Goal: Browse casually: Explore the website without a specific task or goal

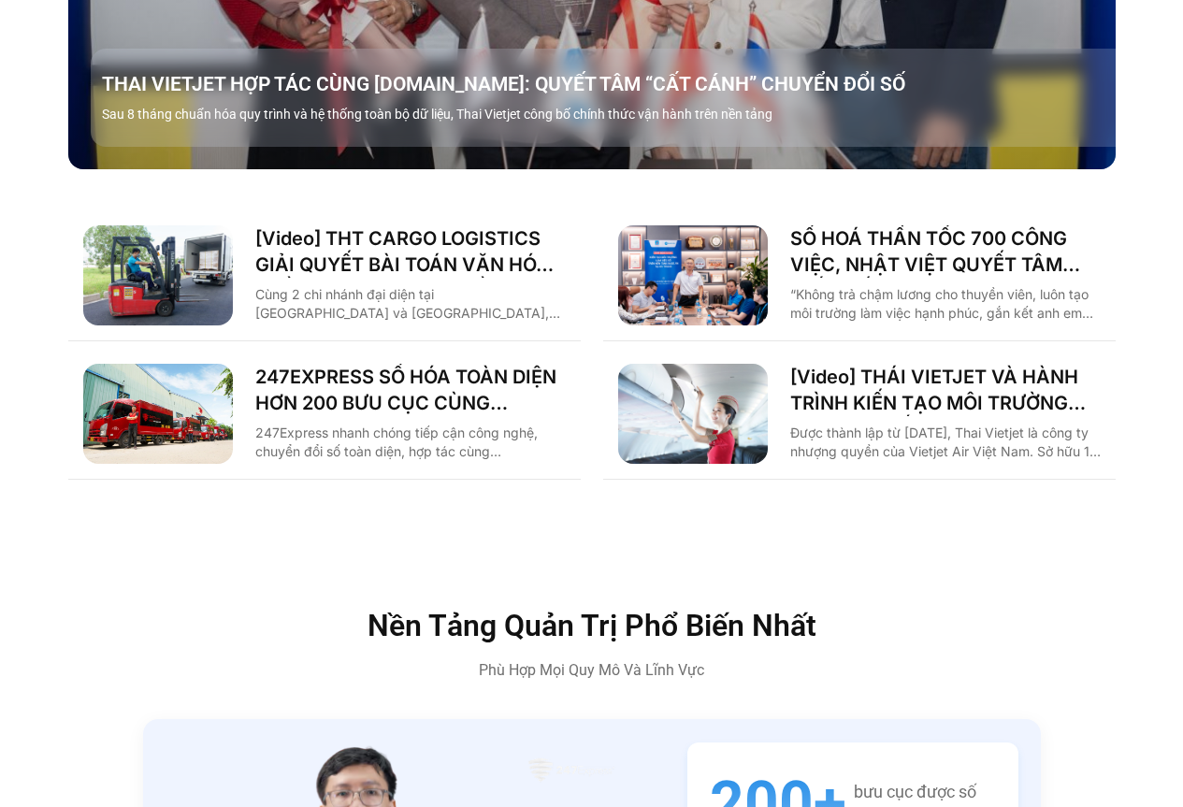
scroll to position [2900, 0]
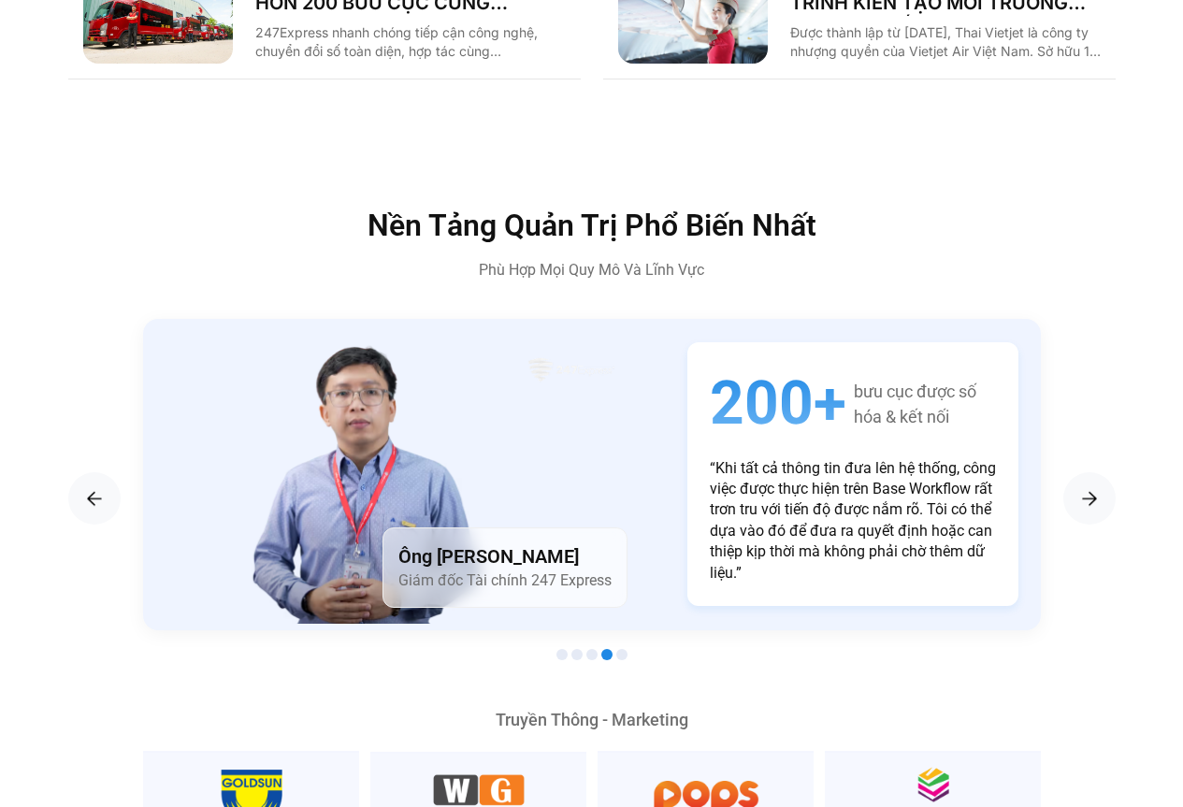
drag, startPoint x: 418, startPoint y: 216, endPoint x: 744, endPoint y: 214, distance: 325.5
click at [739, 210] on div "Nền Tảng Quản Trị Phổ Biến Nhất Phù Hợp Mọi Quy Mô Và Lĩnh Vực" at bounding box center [592, 245] width 795 height 71
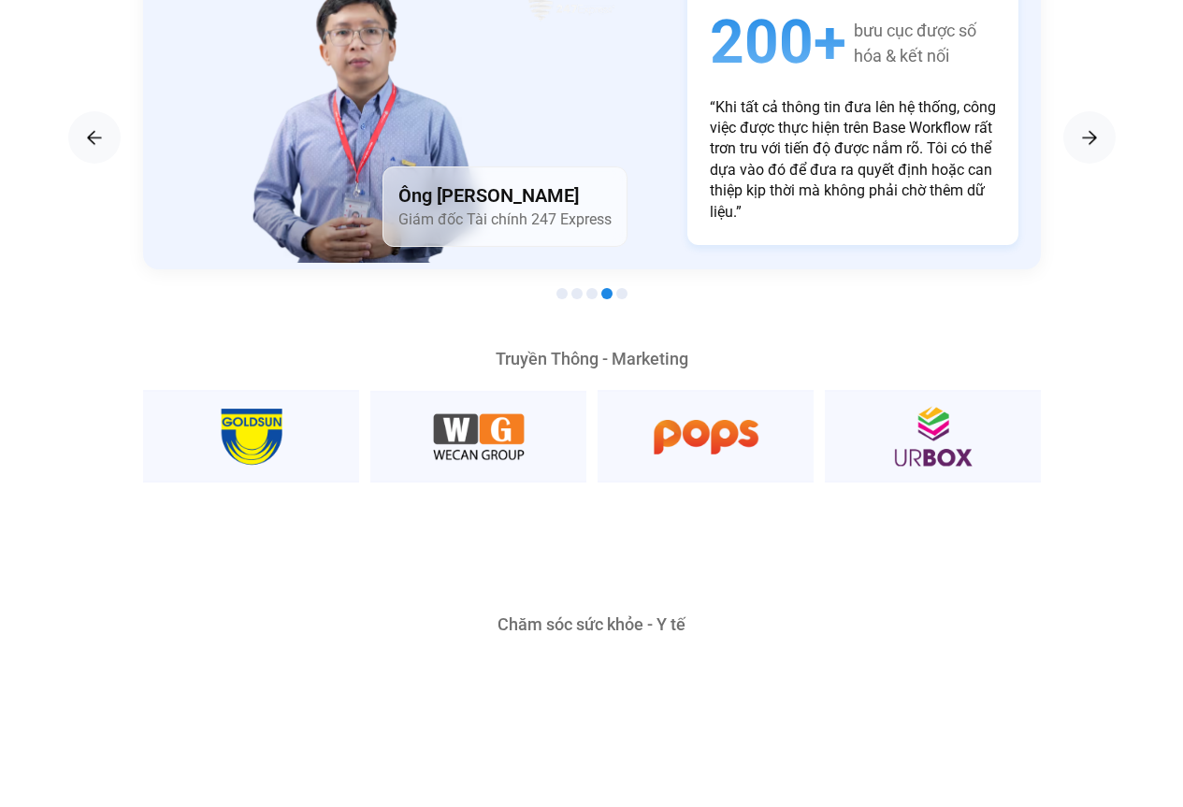
scroll to position [3274, 0]
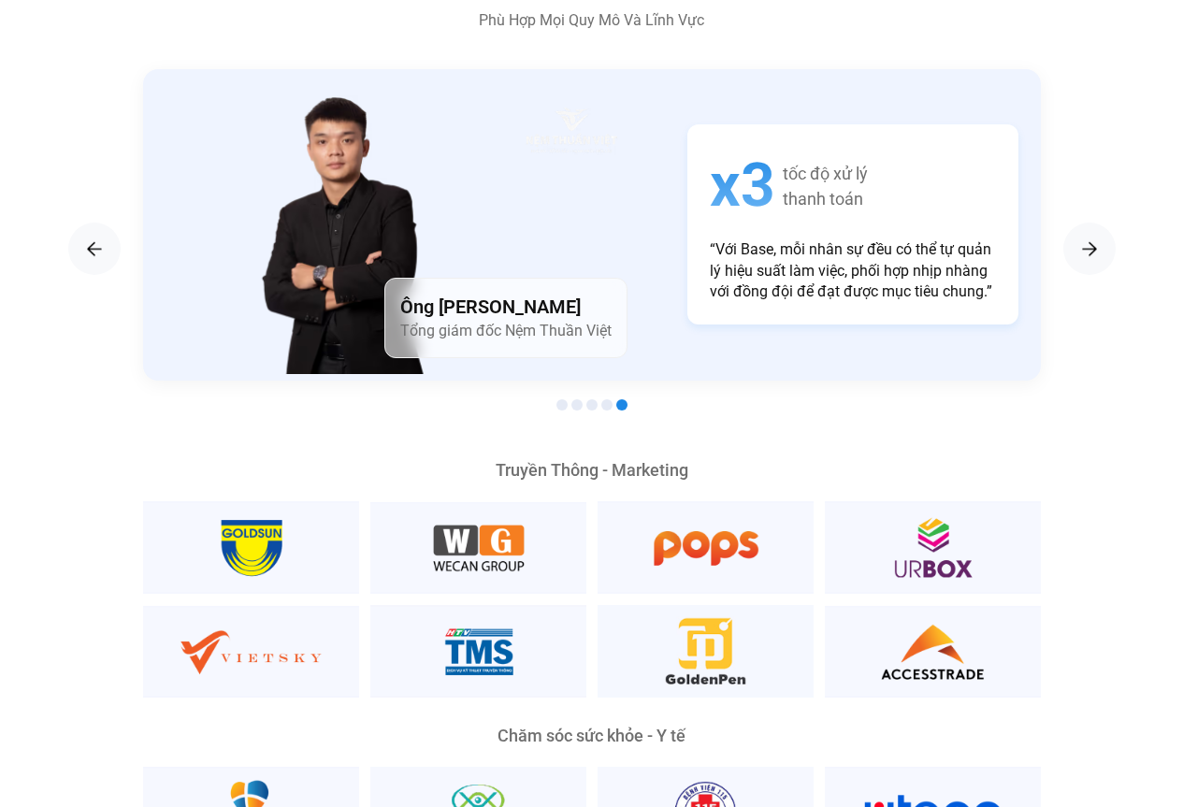
scroll to position [2993, 0]
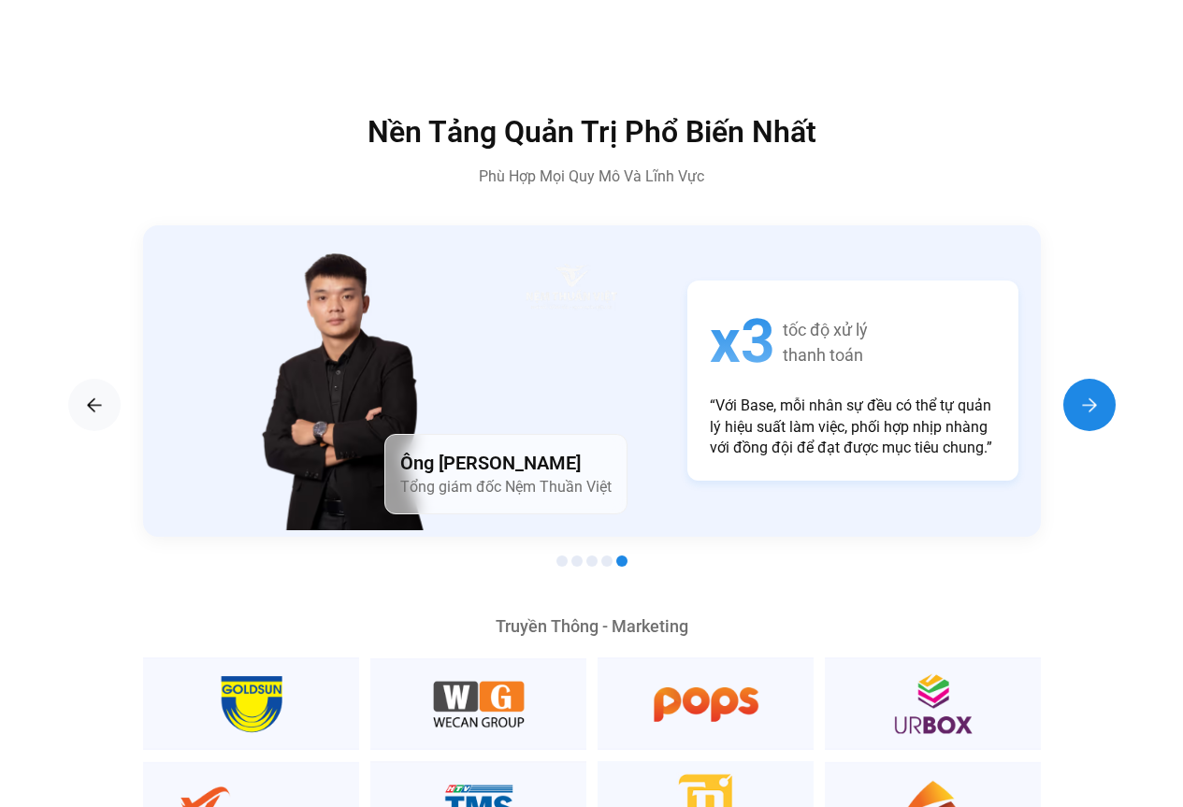
click at [1105, 379] on div "Next slide" at bounding box center [1090, 405] width 52 height 52
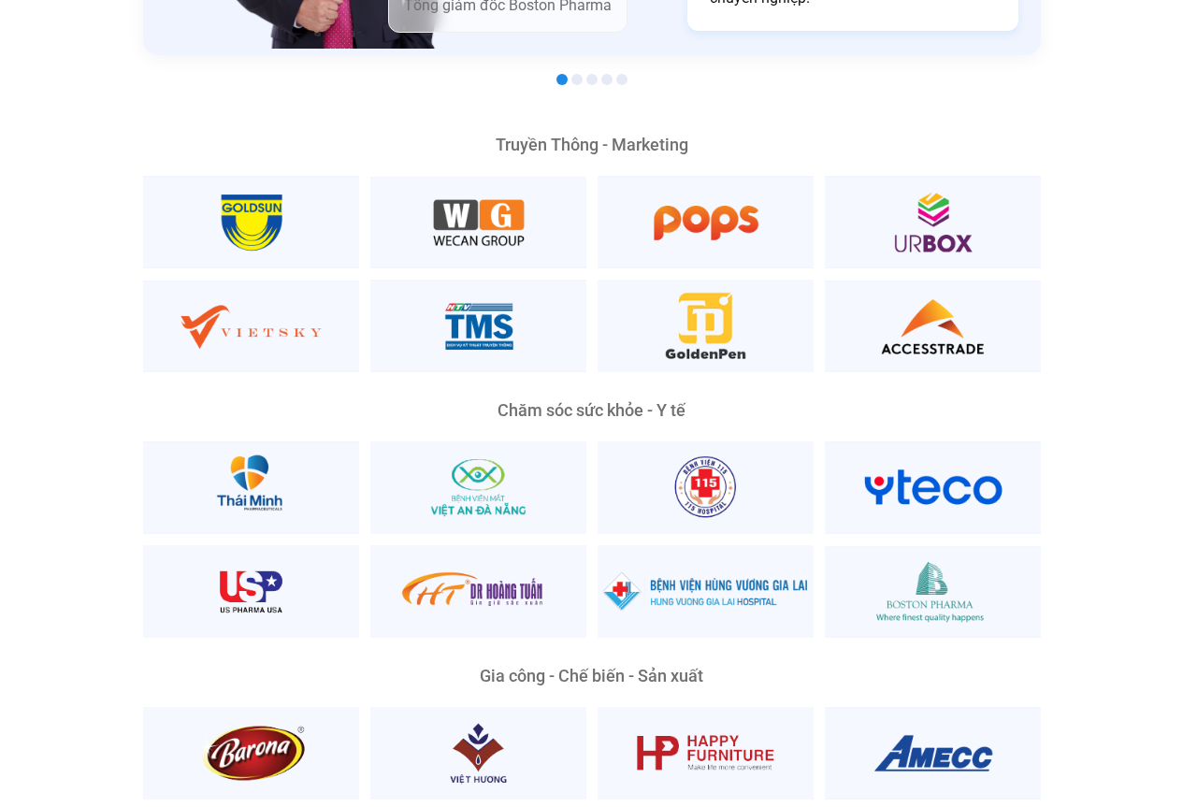
scroll to position [3368, 0]
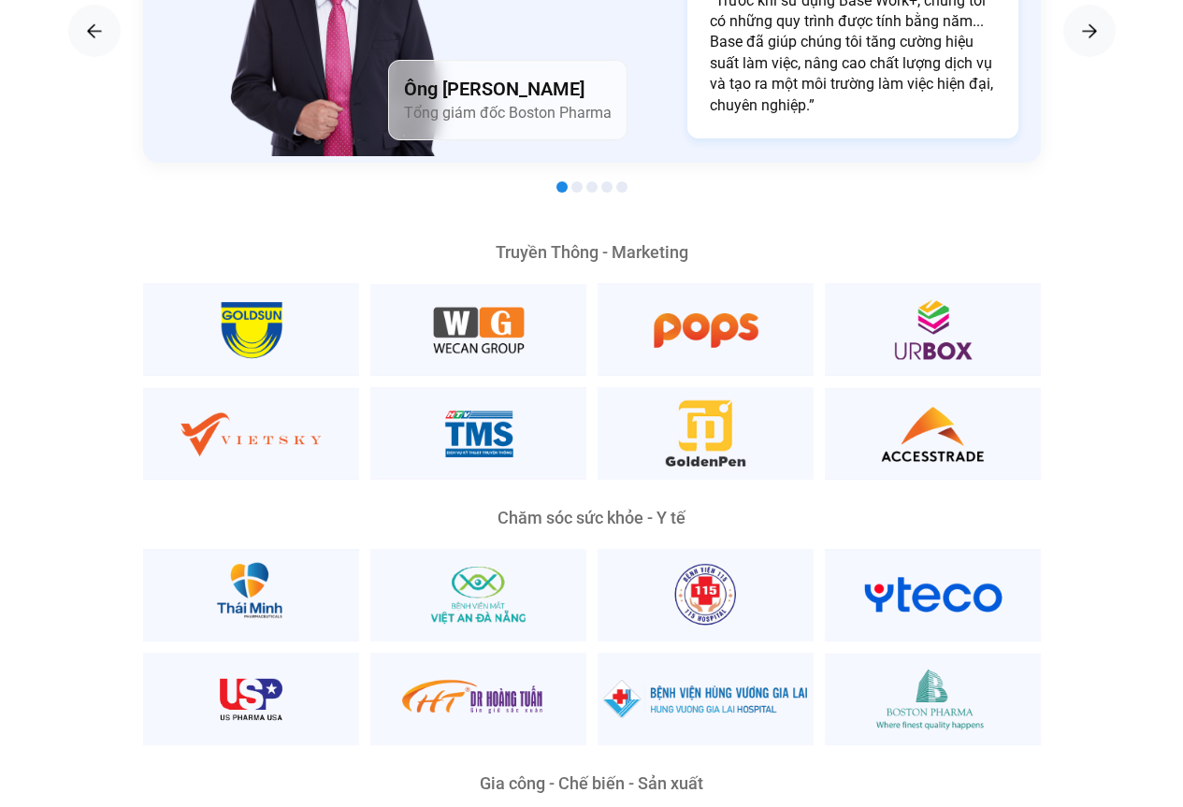
click at [613, 244] on div "Truyền Thông - Marketing" at bounding box center [592, 252] width 898 height 17
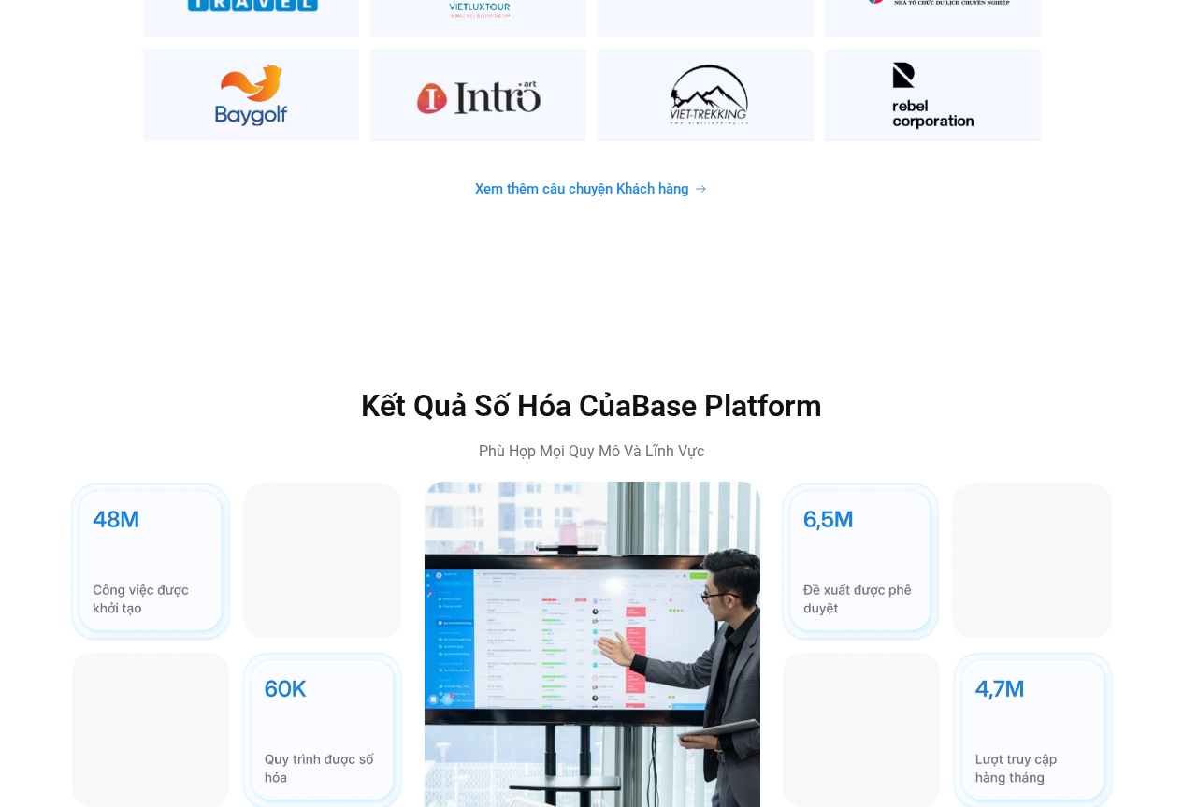
scroll to position [5051, 0]
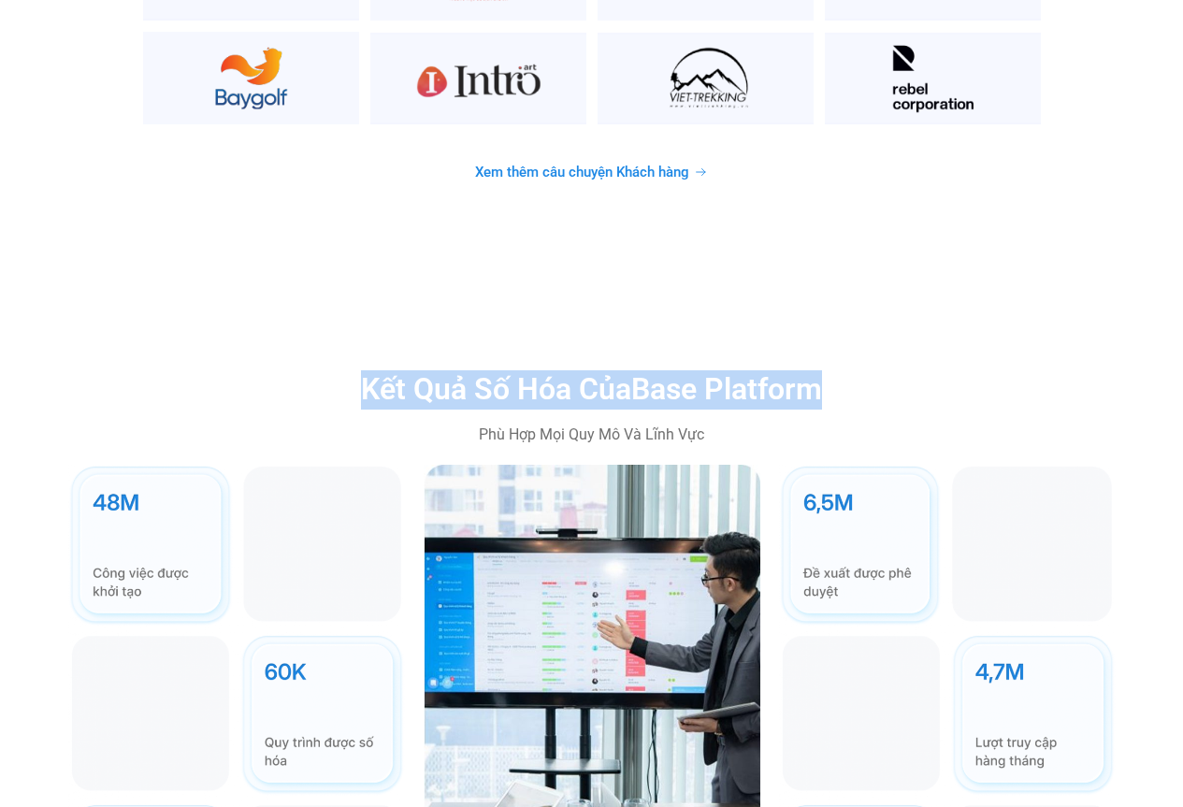
drag, startPoint x: 848, startPoint y: 348, endPoint x: 354, endPoint y: 338, distance: 495.0
click at [354, 370] on h2 "Kết Quả Số Hóa Của Base Platform" at bounding box center [592, 389] width 795 height 39
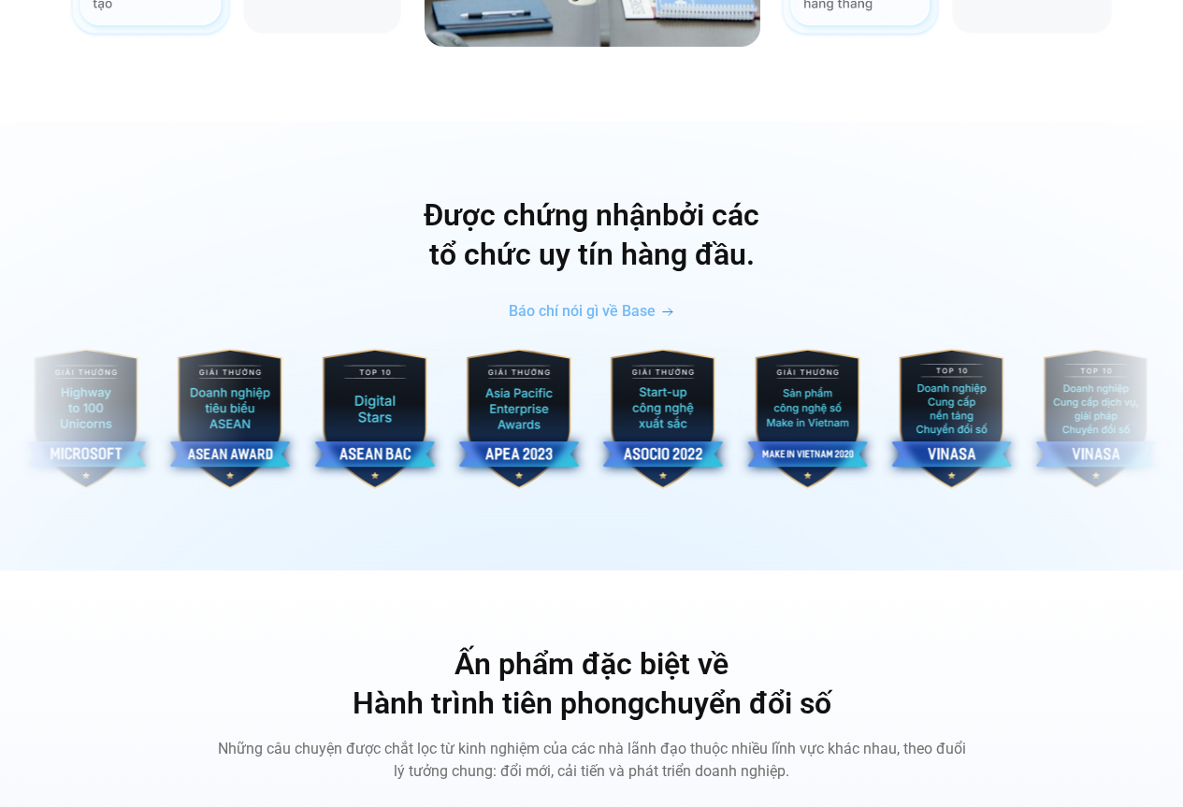
scroll to position [5893, 0]
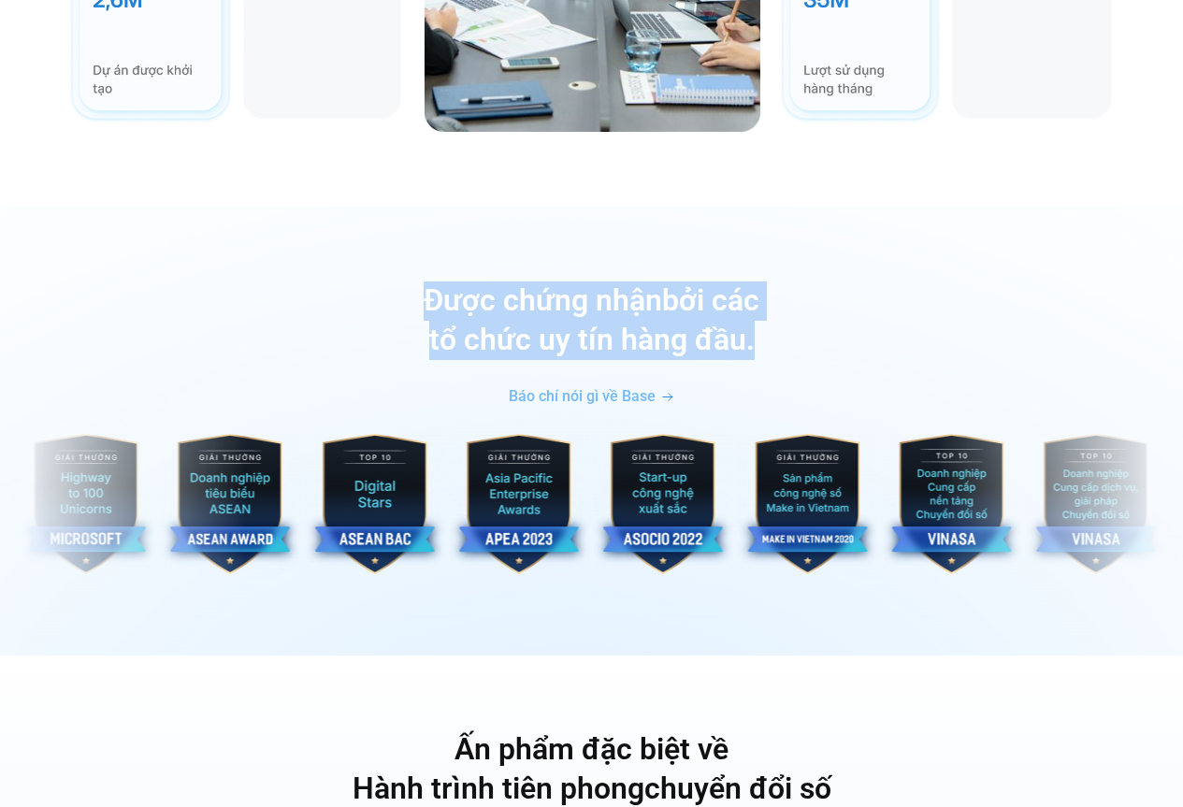
drag, startPoint x: 766, startPoint y: 301, endPoint x: 426, endPoint y: 275, distance: 341.5
click at [426, 282] on h2 "Được chứng nhận bởi các tổ chức uy tín hàng đầu." at bounding box center [591, 321] width 1155 height 78
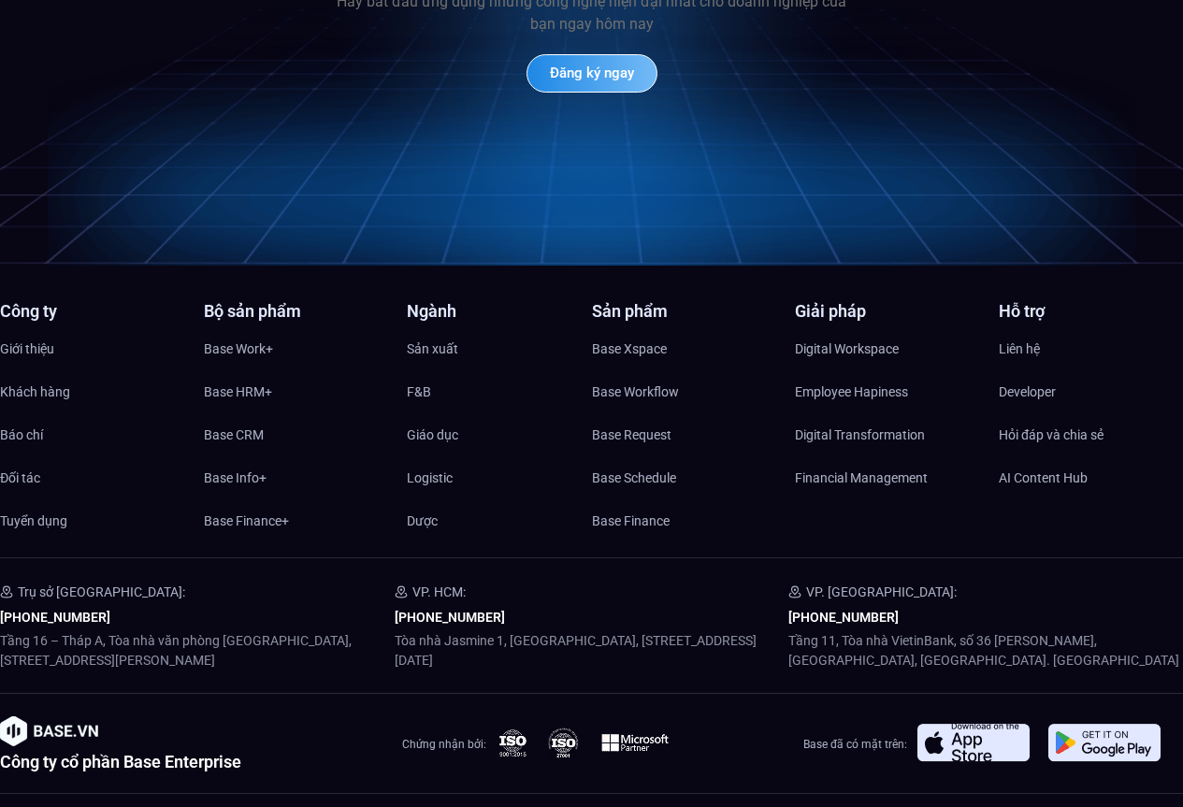
scroll to position [8785, 0]
